Goal: Task Accomplishment & Management: Manage account settings

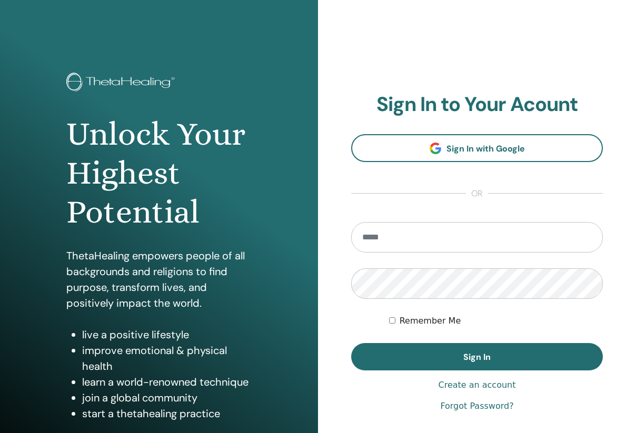
click at [403, 236] on input "email" at bounding box center [477, 237] width 252 height 31
type input "**********"
click at [477, 357] on button "Sign In" at bounding box center [477, 356] width 252 height 27
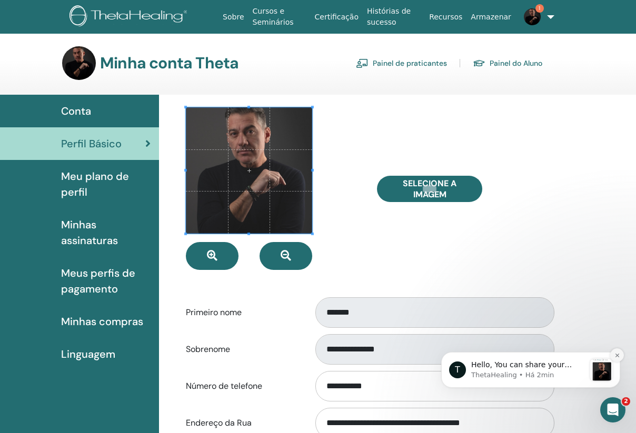
click at [617, 354] on icon "Dismiss notification" at bounding box center [618, 356] width 6 height 6
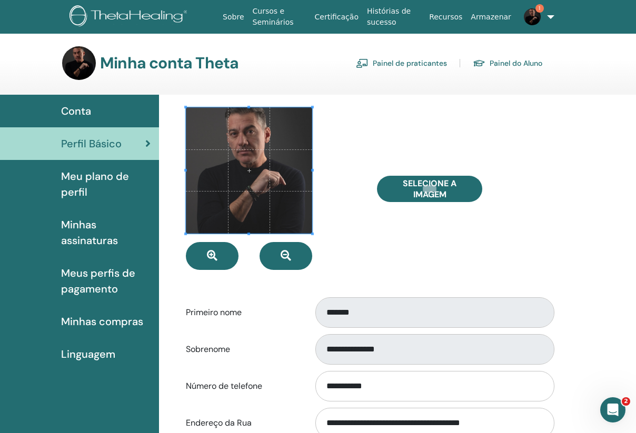
click at [85, 230] on span "Minhas assinaturas" at bounding box center [106, 233] width 90 height 32
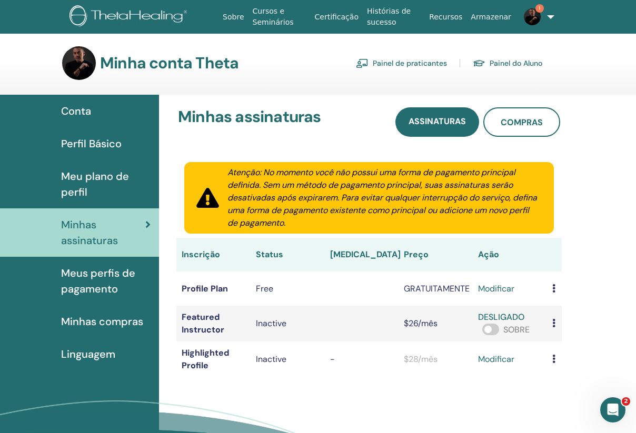
click at [419, 66] on link "Painel de praticantes" at bounding box center [401, 63] width 91 height 17
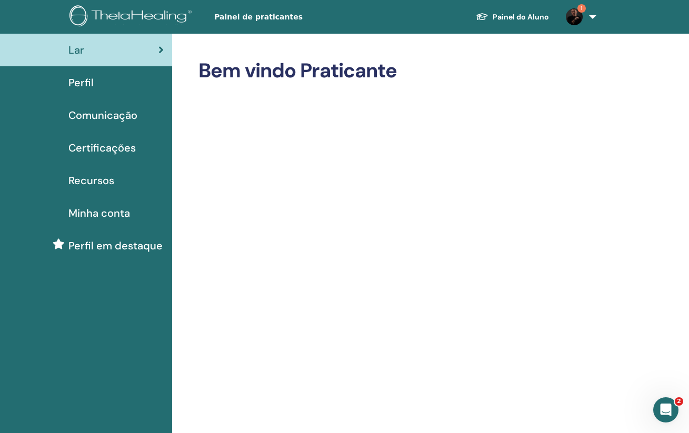
click at [577, 16] on img at bounding box center [574, 16] width 17 height 17
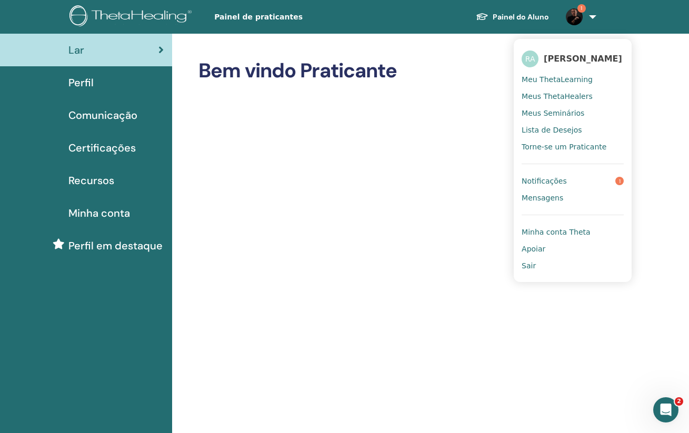
click at [561, 183] on span "Notificações" at bounding box center [544, 180] width 45 height 9
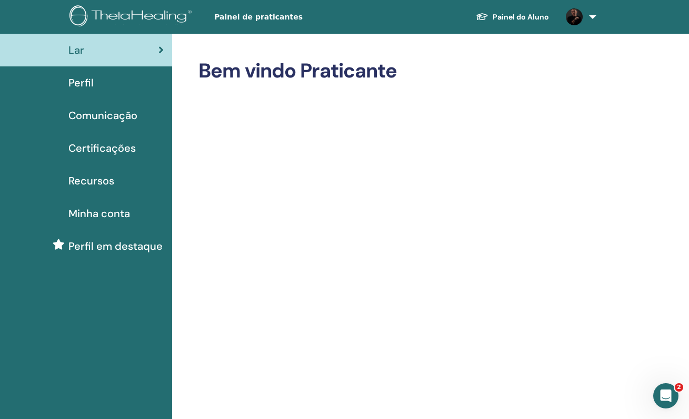
click at [531, 16] on link "Painel do Aluno" at bounding box center [513, 16] width 90 height 19
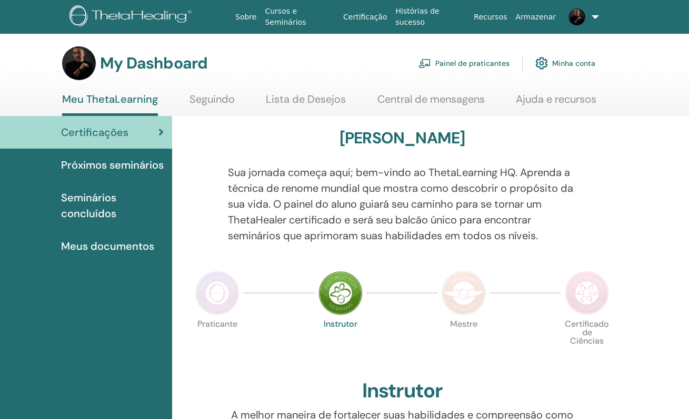
click at [467, 65] on link "Painel de praticantes" at bounding box center [464, 63] width 91 height 23
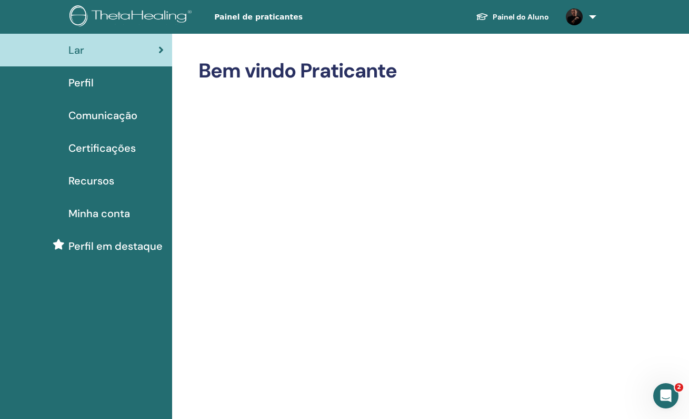
click at [95, 81] on div "Perfil" at bounding box center [85, 83] width 155 height 16
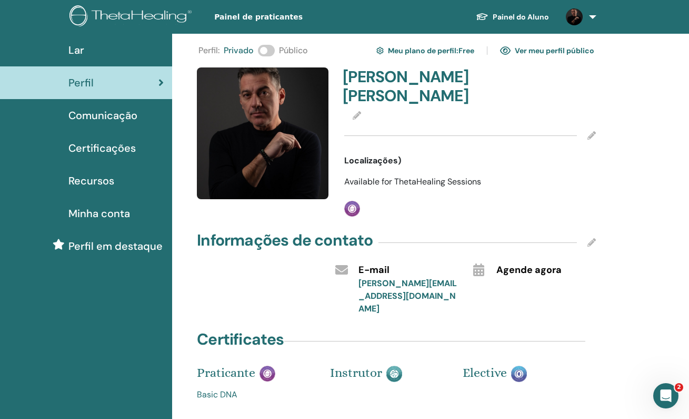
click at [265, 52] on span at bounding box center [266, 51] width 17 height 12
click at [556, 52] on link "Ver meu perfil público" at bounding box center [547, 50] width 94 height 17
